Goal: Browse casually

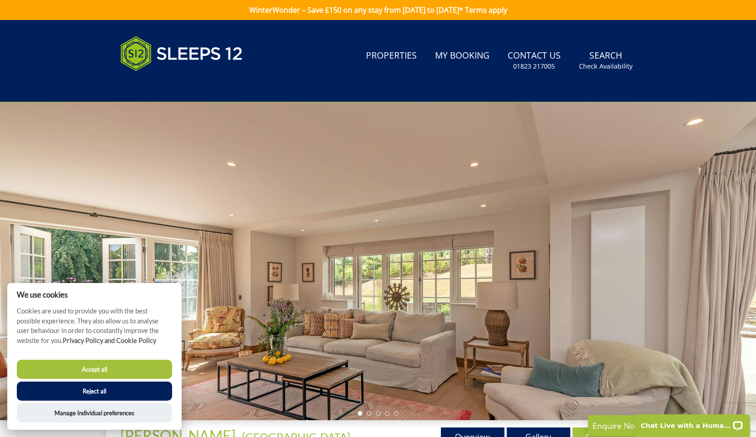
click at [453, 213] on div at bounding box center [378, 261] width 756 height 318
click at [96, 213] on button "Accept all" at bounding box center [94, 369] width 155 height 19
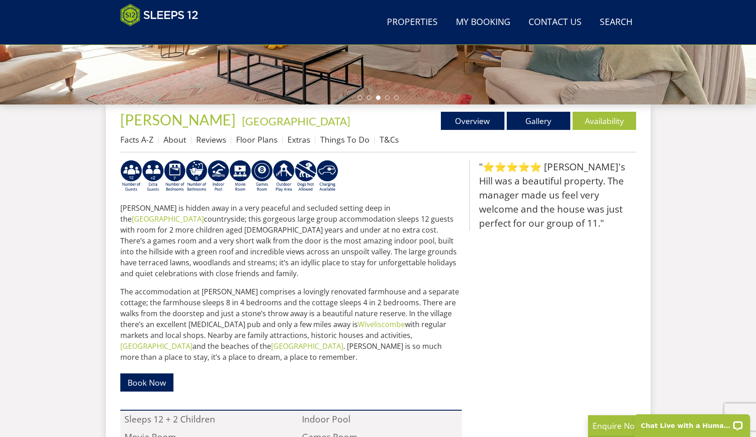
scroll to position [269, 0]
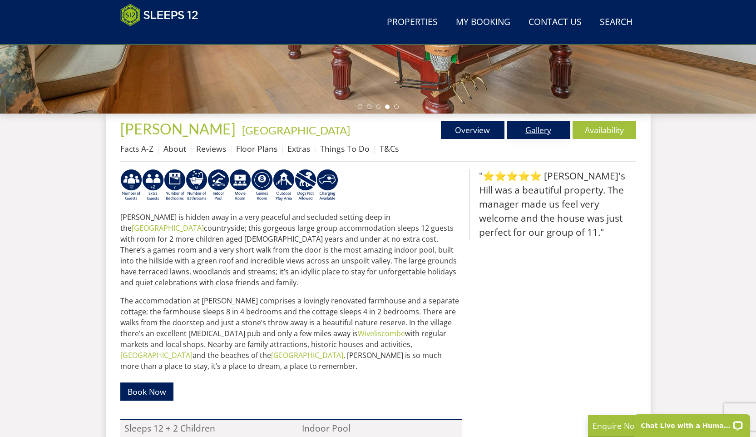
click at [536, 126] on link "Gallery" at bounding box center [539, 130] width 64 height 18
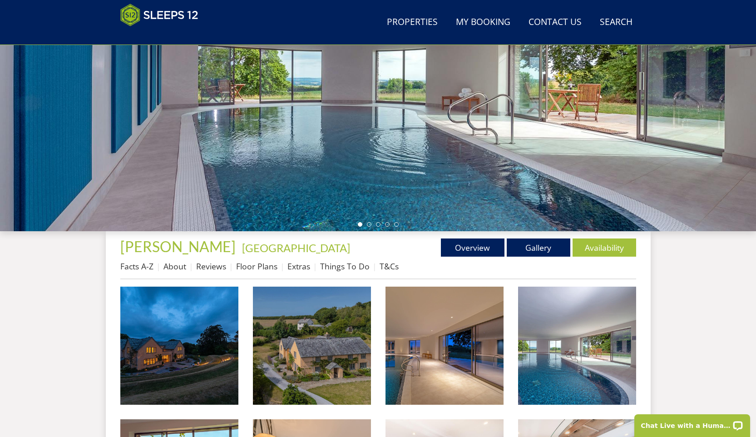
scroll to position [129, 0]
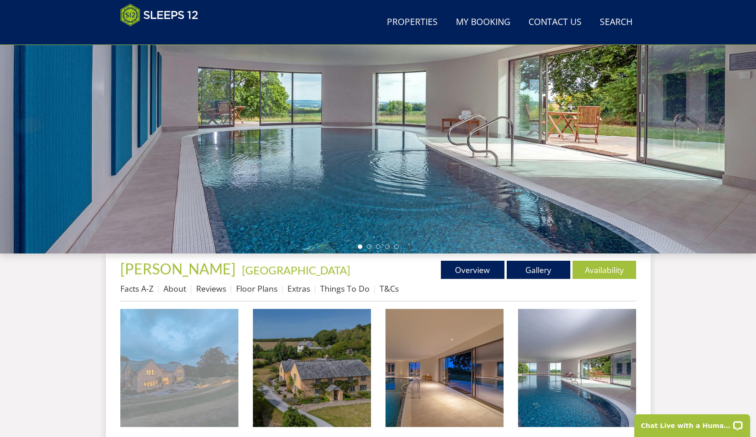
click at [229, 343] on img at bounding box center [179, 368] width 118 height 118
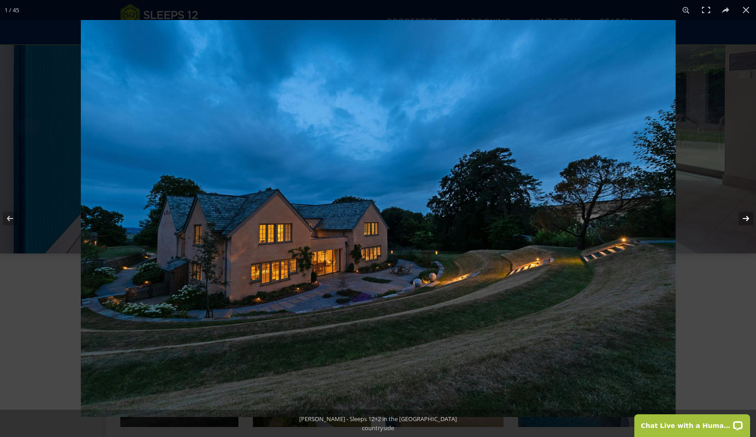
click at [747, 218] on button at bounding box center [741, 218] width 32 height 45
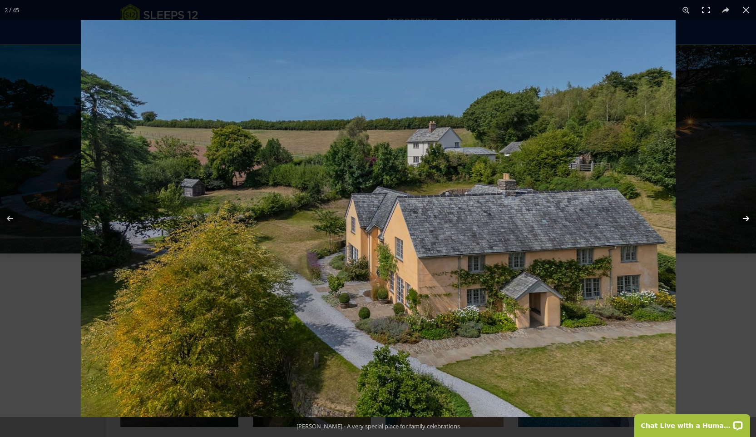
click at [745, 220] on button at bounding box center [741, 218] width 32 height 45
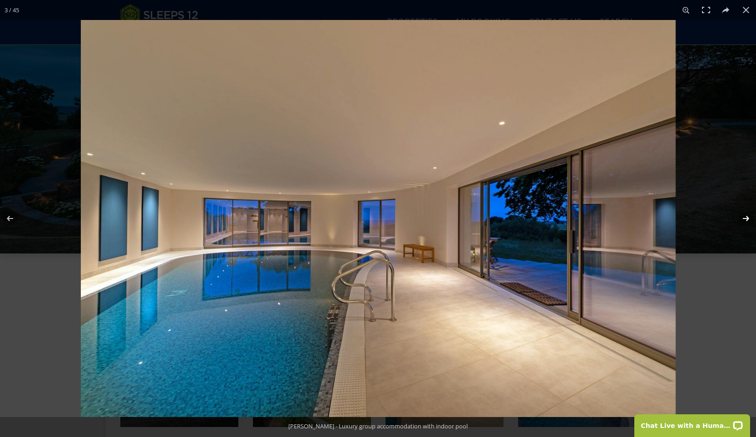
click at [745, 220] on button at bounding box center [741, 218] width 32 height 45
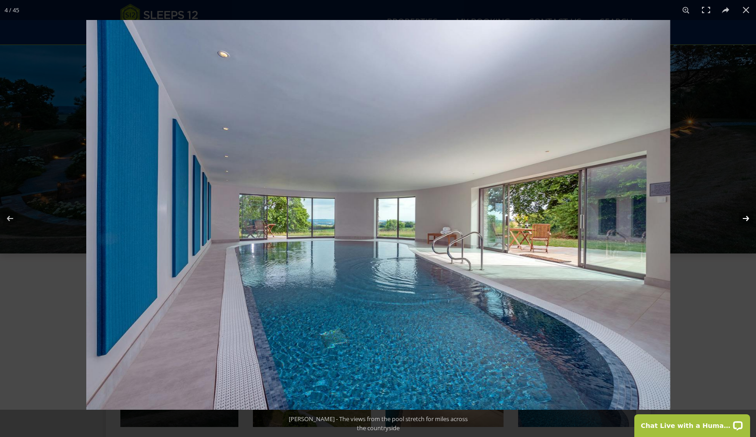
click at [745, 220] on button at bounding box center [741, 218] width 32 height 45
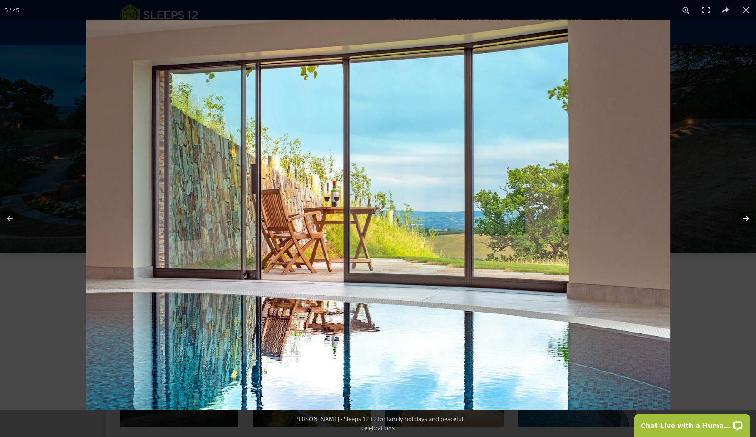
click at [745, 220] on button at bounding box center [741, 218] width 32 height 45
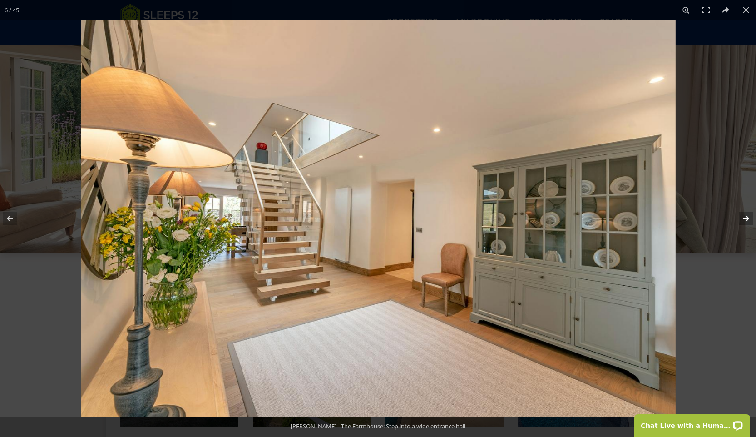
click at [745, 221] on button at bounding box center [741, 218] width 32 height 45
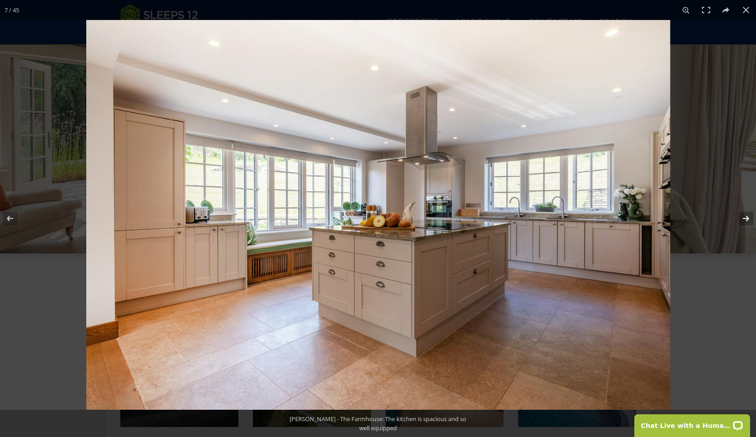
click at [745, 221] on button at bounding box center [741, 218] width 32 height 45
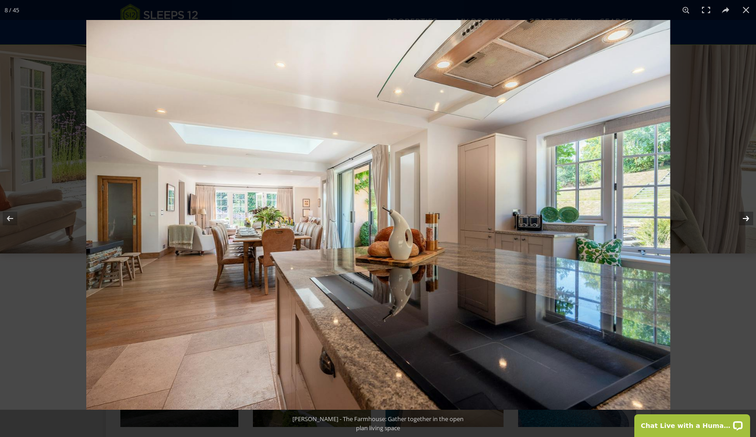
click at [745, 221] on button at bounding box center [741, 218] width 32 height 45
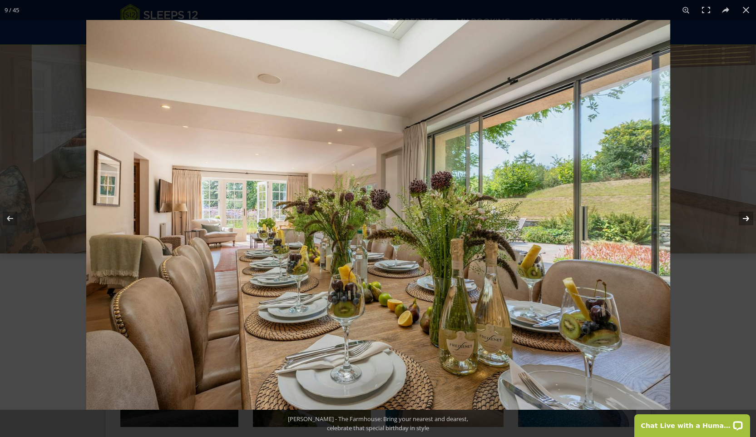
click at [745, 221] on button at bounding box center [741, 218] width 32 height 45
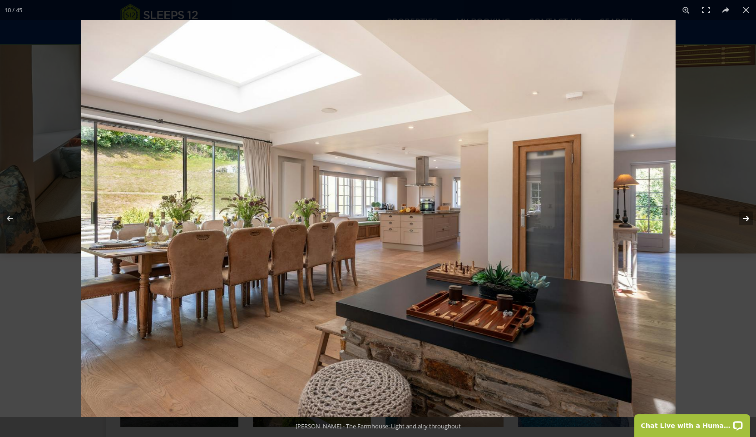
click at [745, 221] on button at bounding box center [741, 218] width 32 height 45
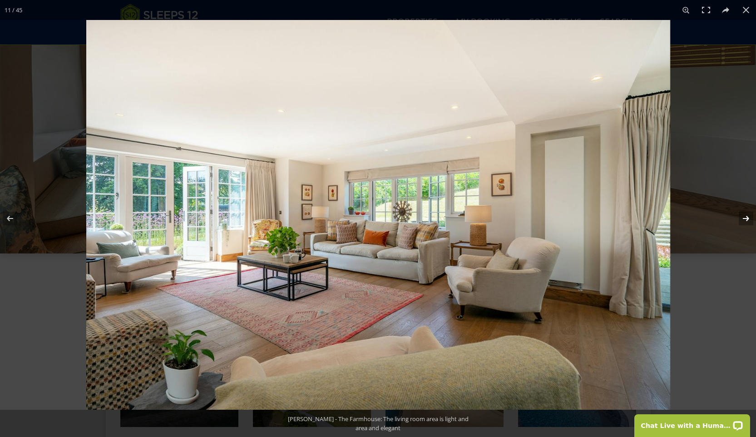
click at [746, 221] on button at bounding box center [741, 218] width 32 height 45
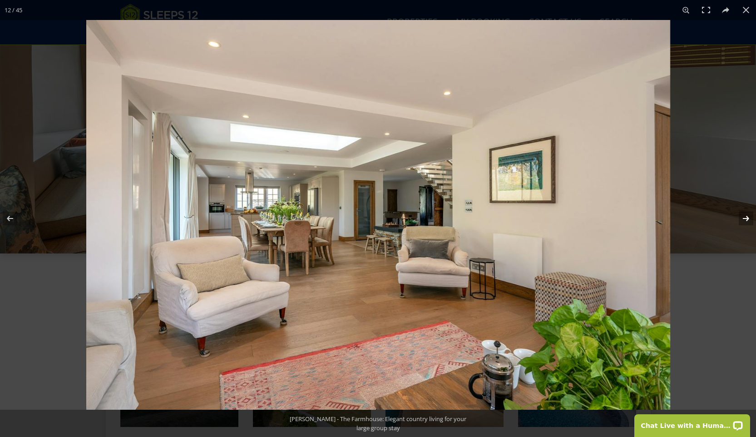
click at [746, 221] on button at bounding box center [741, 218] width 32 height 45
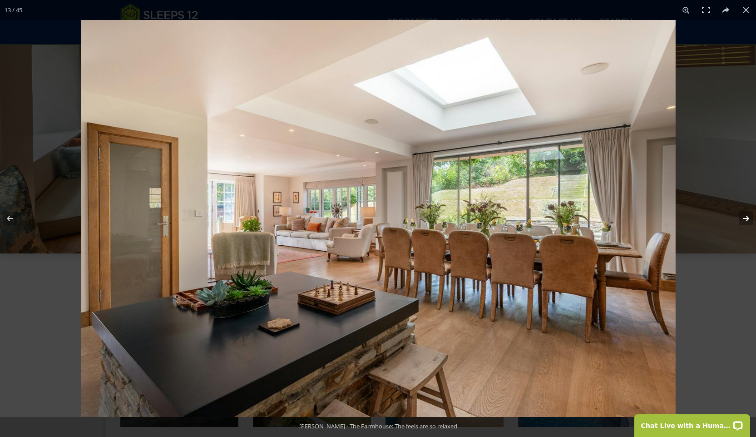
click at [746, 221] on button at bounding box center [741, 218] width 32 height 45
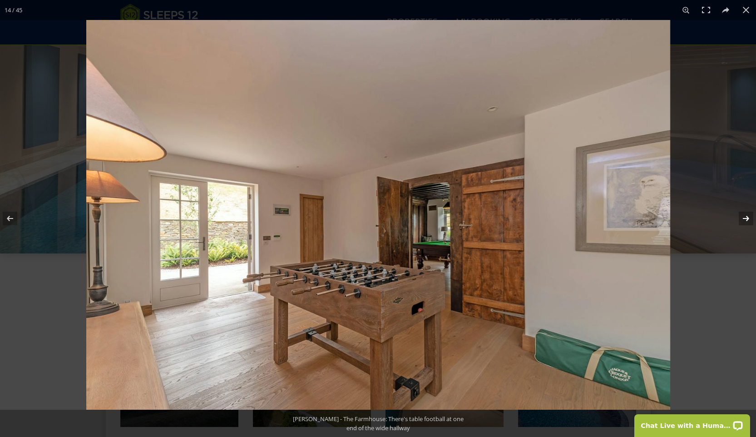
click at [746, 221] on button at bounding box center [741, 218] width 32 height 45
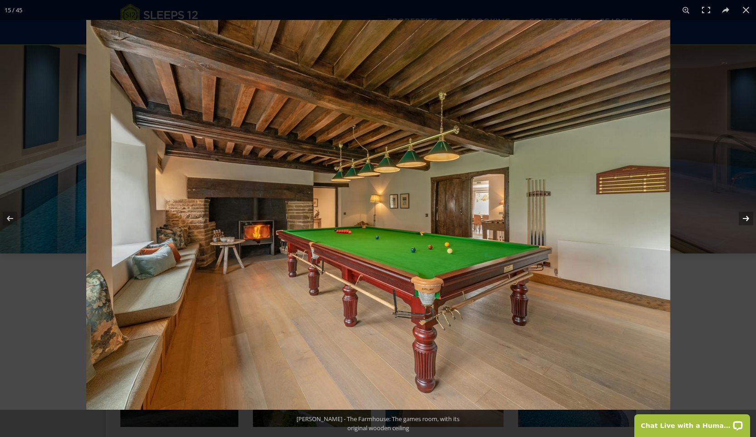
click at [746, 221] on button at bounding box center [741, 218] width 32 height 45
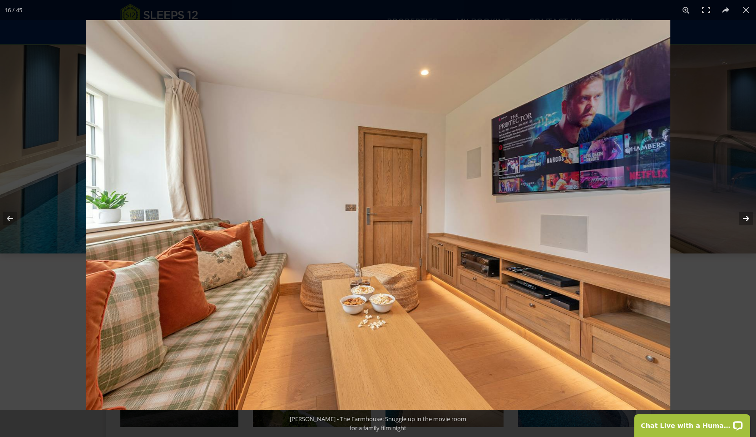
click at [746, 221] on button at bounding box center [741, 218] width 32 height 45
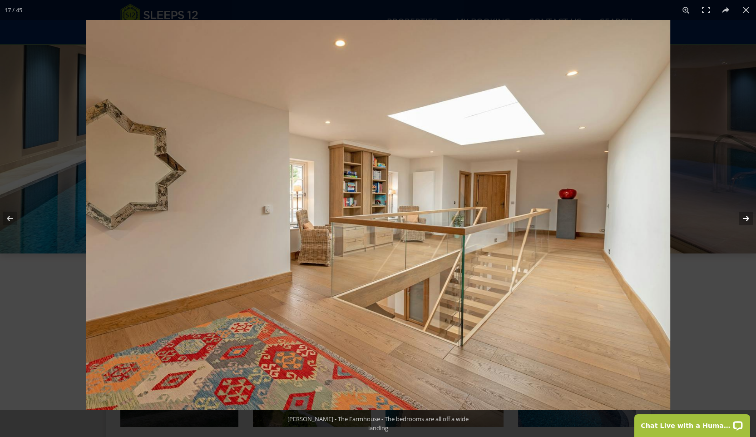
click at [746, 221] on button at bounding box center [741, 218] width 32 height 45
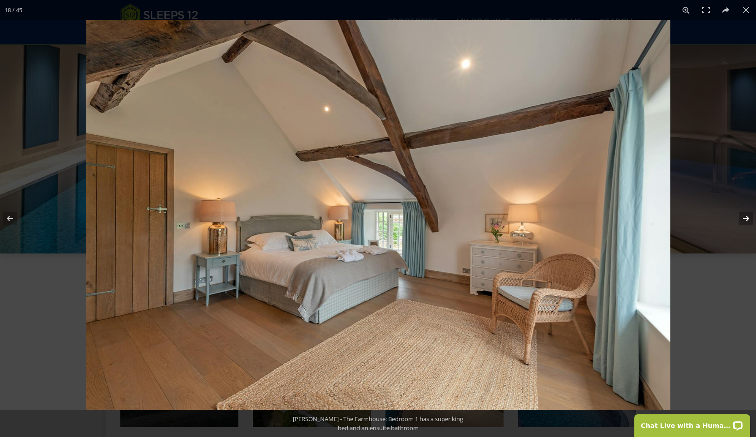
click at [746, 221] on button at bounding box center [741, 218] width 32 height 45
